Goal: Task Accomplishment & Management: Complete application form

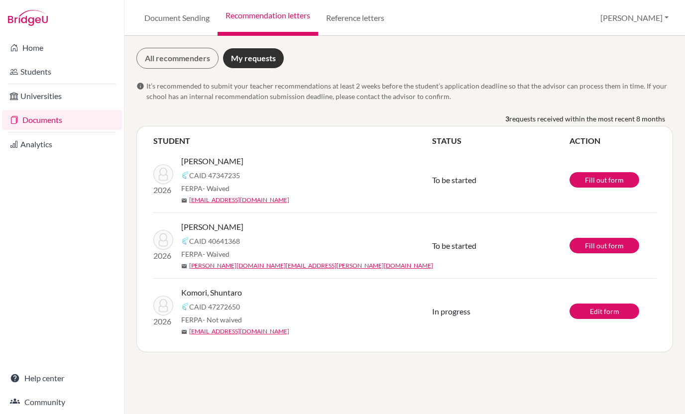
drag, startPoint x: 236, startPoint y: 162, endPoint x: 183, endPoint y: 161, distance: 52.8
click at [183, 161] on div "[PERSON_NAME]" at bounding box center [309, 161] width 257 height 12
copy span "Fujita, Ryotaro"
click at [405, 218] on td "2026 Kim, Joseph CAID 40641368 FERPA - Waived mail joseph.kim@students.aobajapa…" at bounding box center [292, 246] width 279 height 66
click at [590, 312] on link "Edit form" at bounding box center [605, 311] width 70 height 15
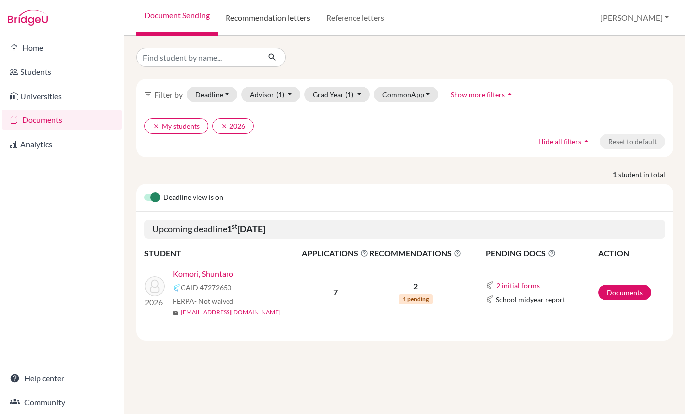
click at [279, 17] on link "Recommendation letters" at bounding box center [268, 18] width 101 height 36
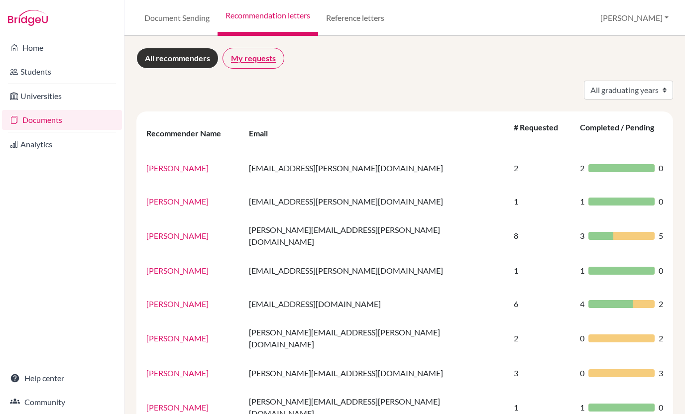
click at [263, 60] on link "My requests" at bounding box center [254, 58] width 62 height 21
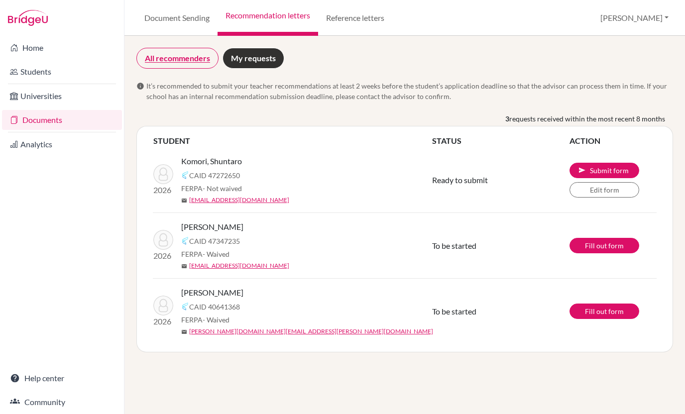
click at [149, 64] on link "All recommenders" at bounding box center [177, 58] width 82 height 21
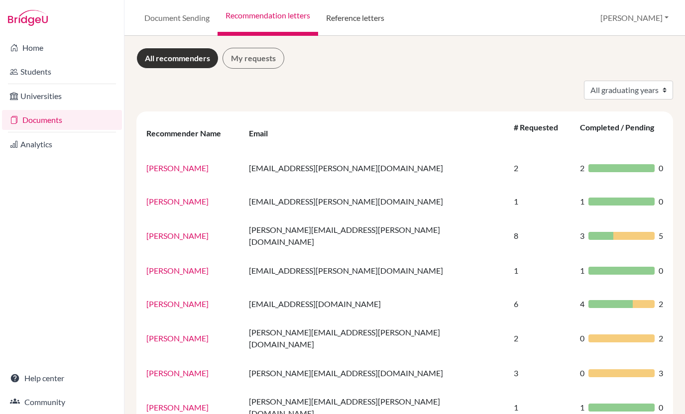
click at [353, 12] on link "Reference letters" at bounding box center [355, 18] width 74 height 36
click at [188, 16] on link "Document Sending" at bounding box center [176, 18] width 81 height 36
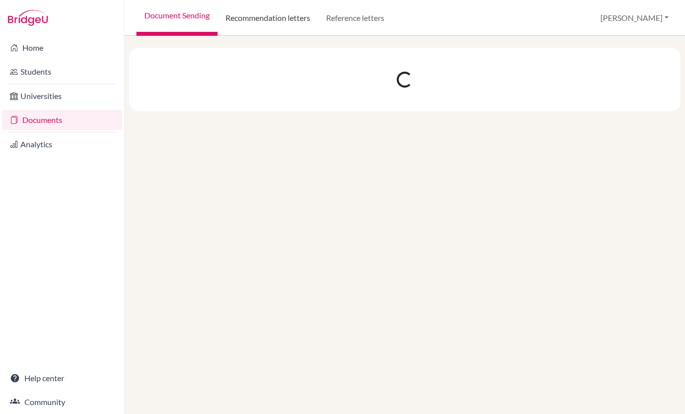
click at [248, 15] on link "Recommendation letters" at bounding box center [268, 18] width 101 height 36
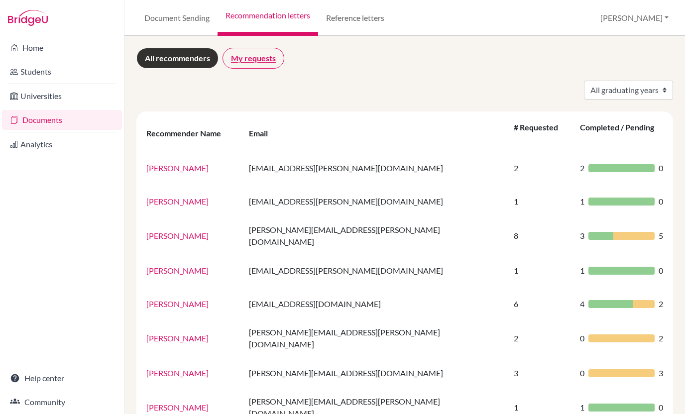
click at [260, 59] on link "My requests" at bounding box center [254, 58] width 62 height 21
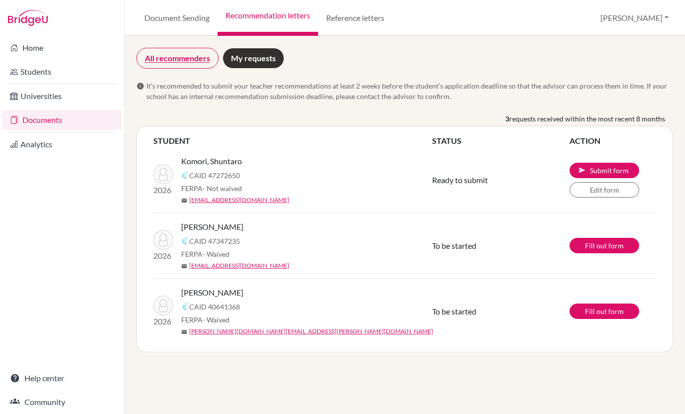
click at [215, 59] on link "All recommenders" at bounding box center [177, 58] width 82 height 21
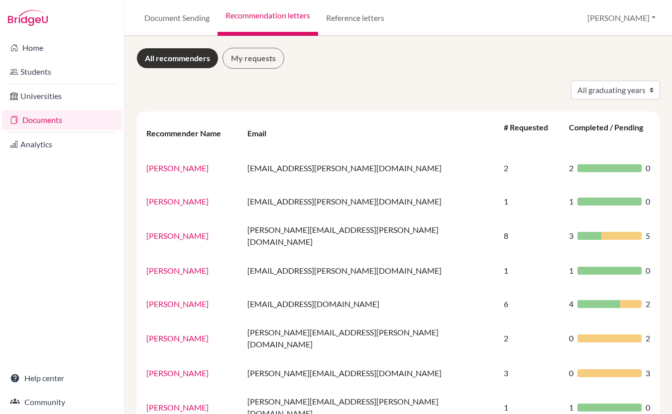
click at [257, 42] on div "All recommenders My requests All graduating years 2024 2025 2026 Recommender Na…" at bounding box center [398, 225] width 548 height 378
click at [256, 56] on link "My requests" at bounding box center [254, 58] width 62 height 21
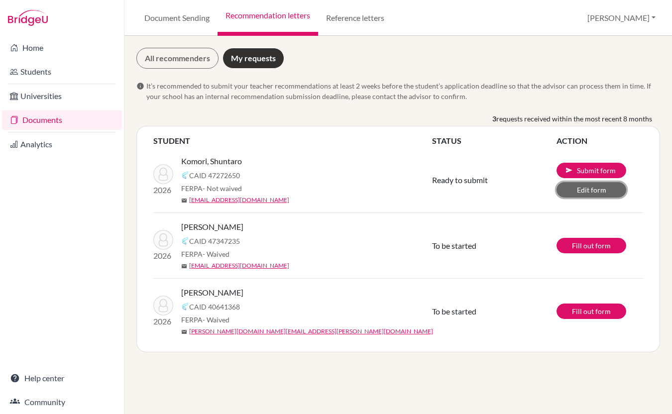
click at [580, 188] on link "Edit form" at bounding box center [592, 189] width 70 height 15
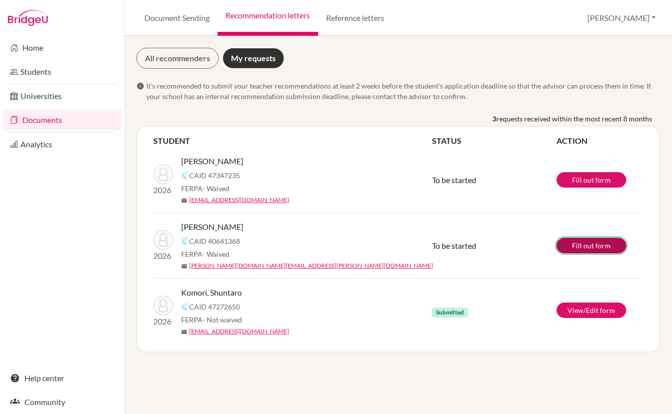
click at [582, 248] on link "Fill out form" at bounding box center [592, 245] width 70 height 15
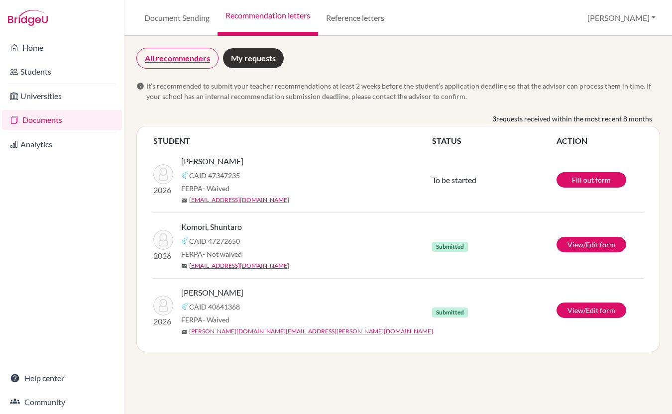
click at [192, 61] on link "All recommenders" at bounding box center [177, 58] width 82 height 21
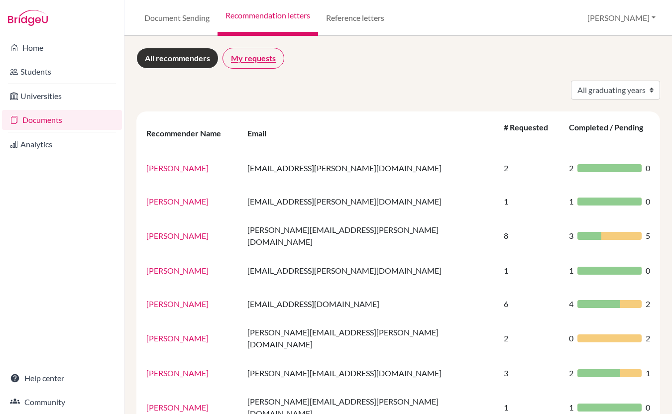
click at [252, 50] on link "My requests" at bounding box center [254, 58] width 62 height 21
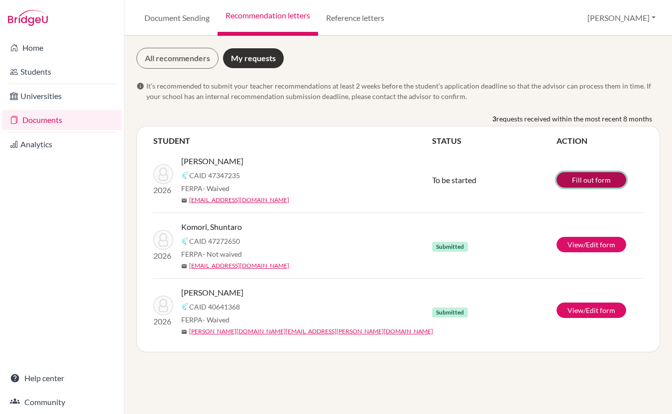
click at [589, 182] on link "Fill out form" at bounding box center [592, 179] width 70 height 15
